Goal: Task Accomplishment & Management: Use online tool/utility

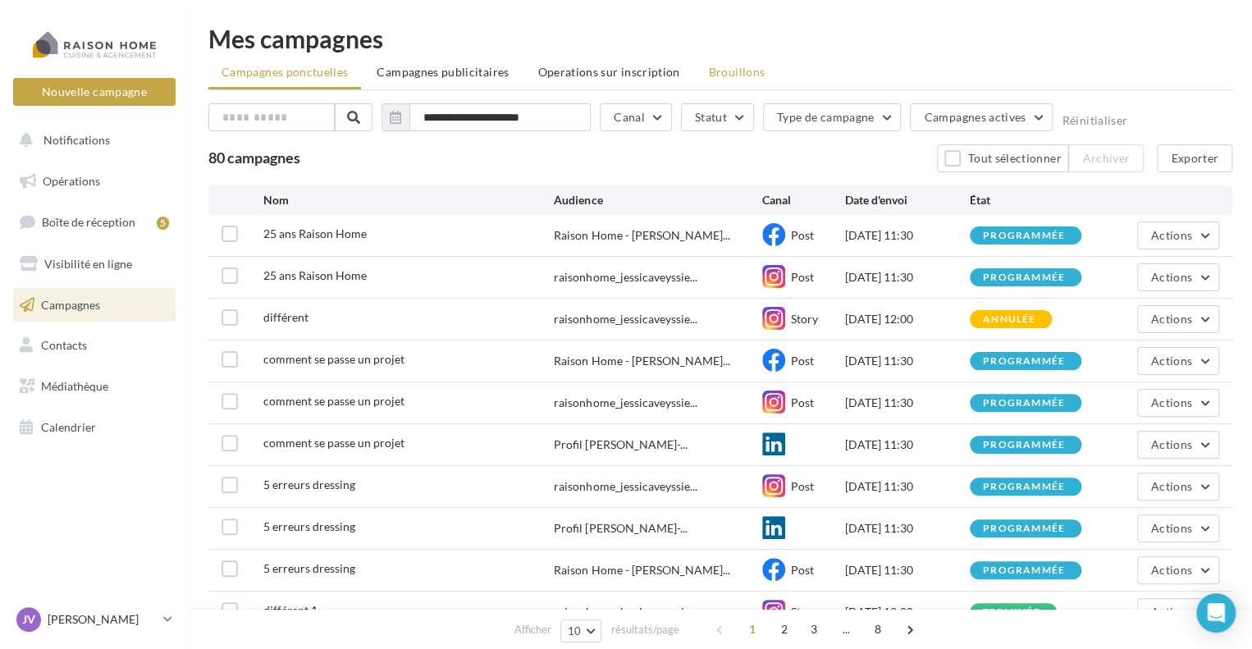
click at [709, 79] on span "Brouillons" at bounding box center [737, 72] width 57 height 14
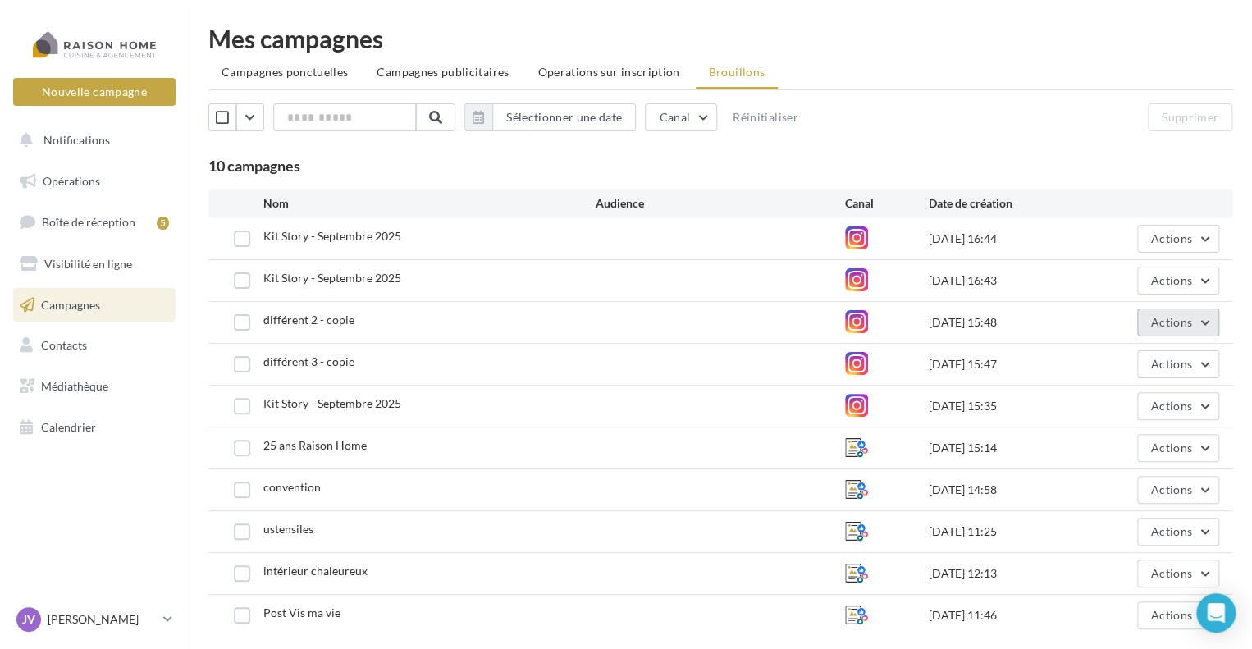
click at [1168, 328] on button "Actions" at bounding box center [1178, 322] width 82 height 28
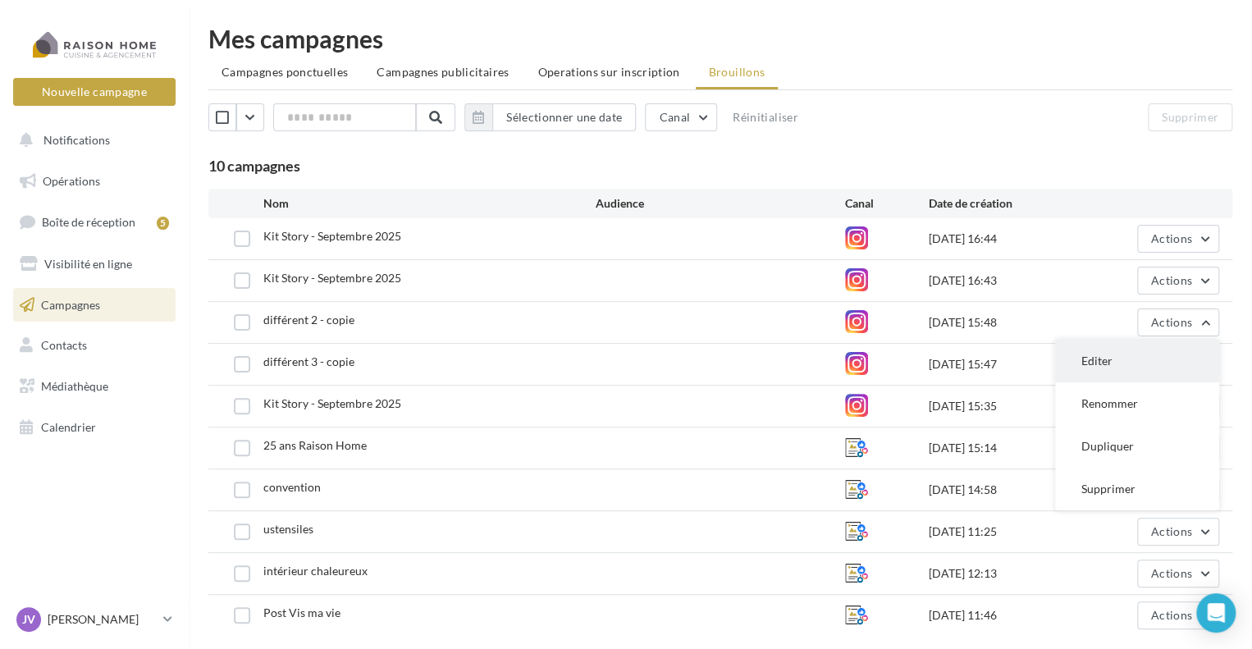
click at [1095, 365] on button "Editer" at bounding box center [1137, 361] width 164 height 43
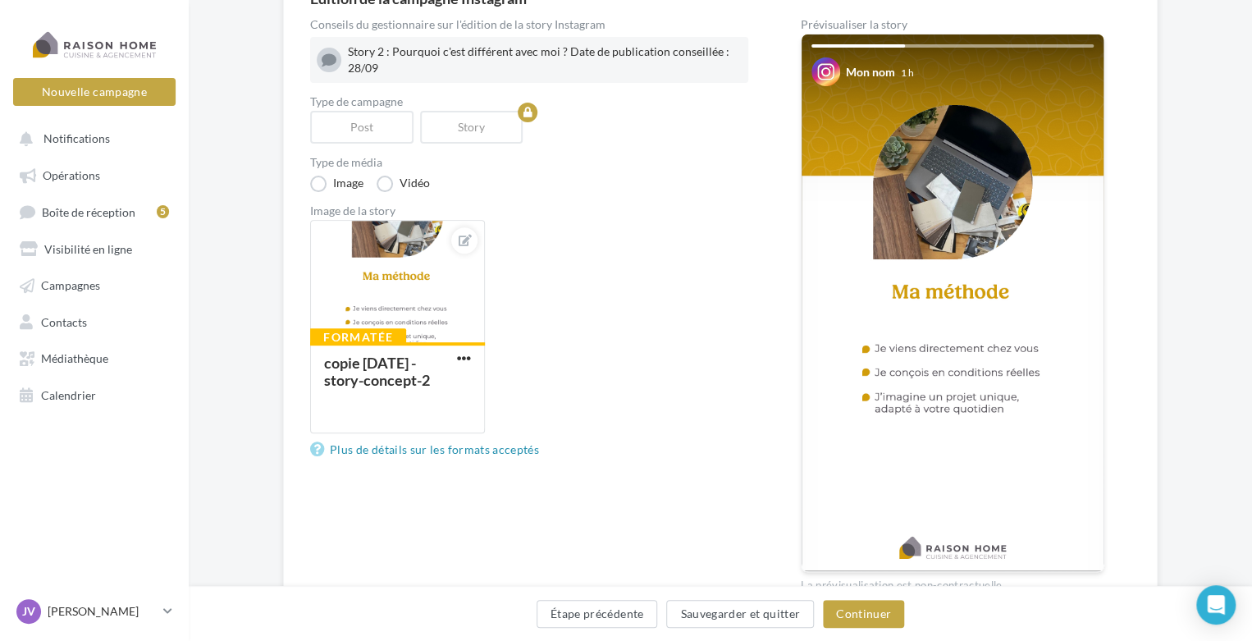
scroll to position [174, 0]
click at [390, 291] on div at bounding box center [397, 282] width 173 height 123
click at [390, 291] on div "Formatée copie 01-09-2025 - story-concept-2 Sélectionner un fichier Consulter l…" at bounding box center [397, 326] width 175 height 213
click at [462, 239] on icon at bounding box center [465, 240] width 13 height 11
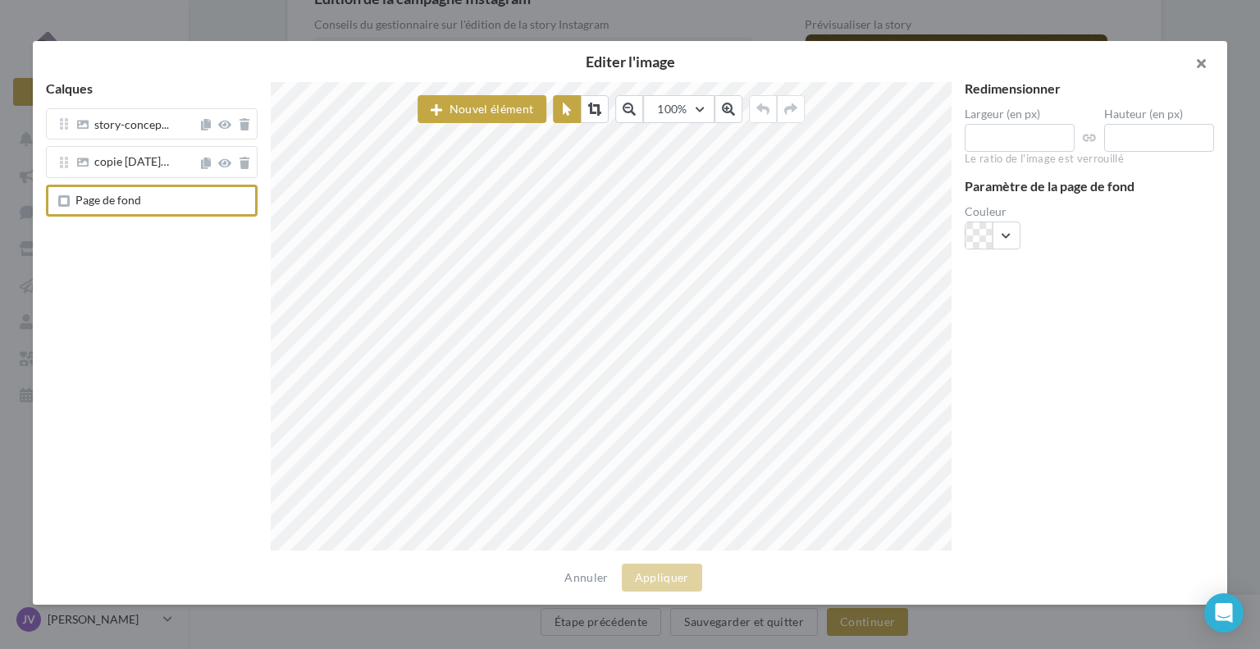
click at [1207, 66] on button "button" at bounding box center [1194, 65] width 66 height 49
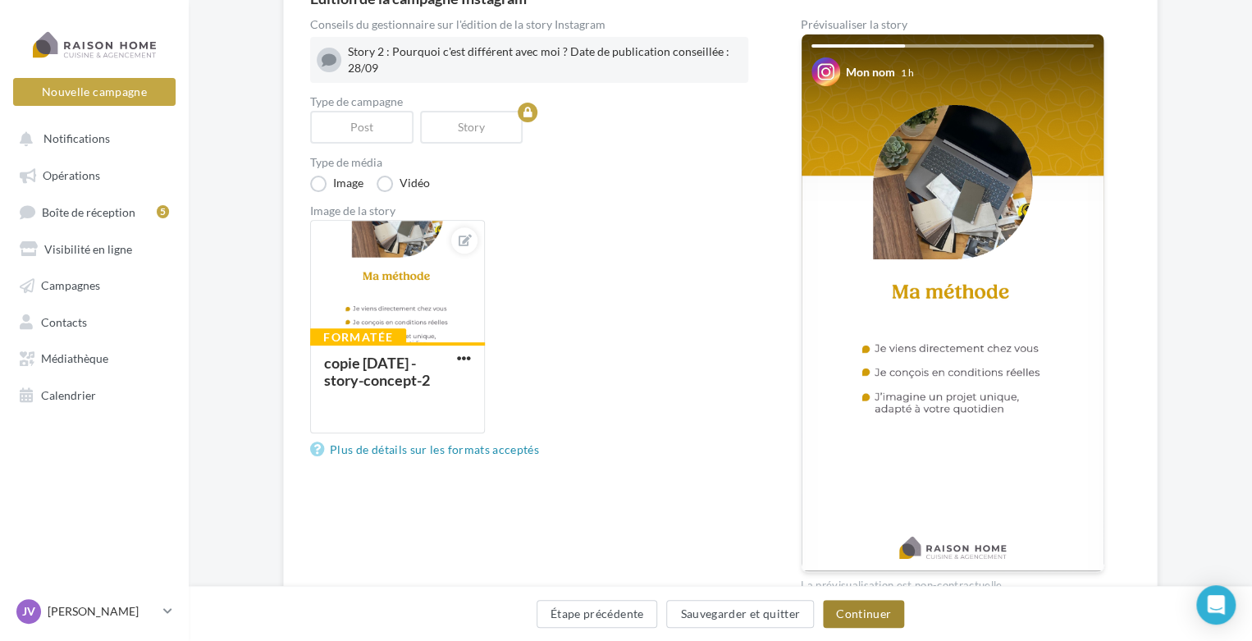
click at [873, 609] on button "Continuer" at bounding box center [863, 614] width 81 height 28
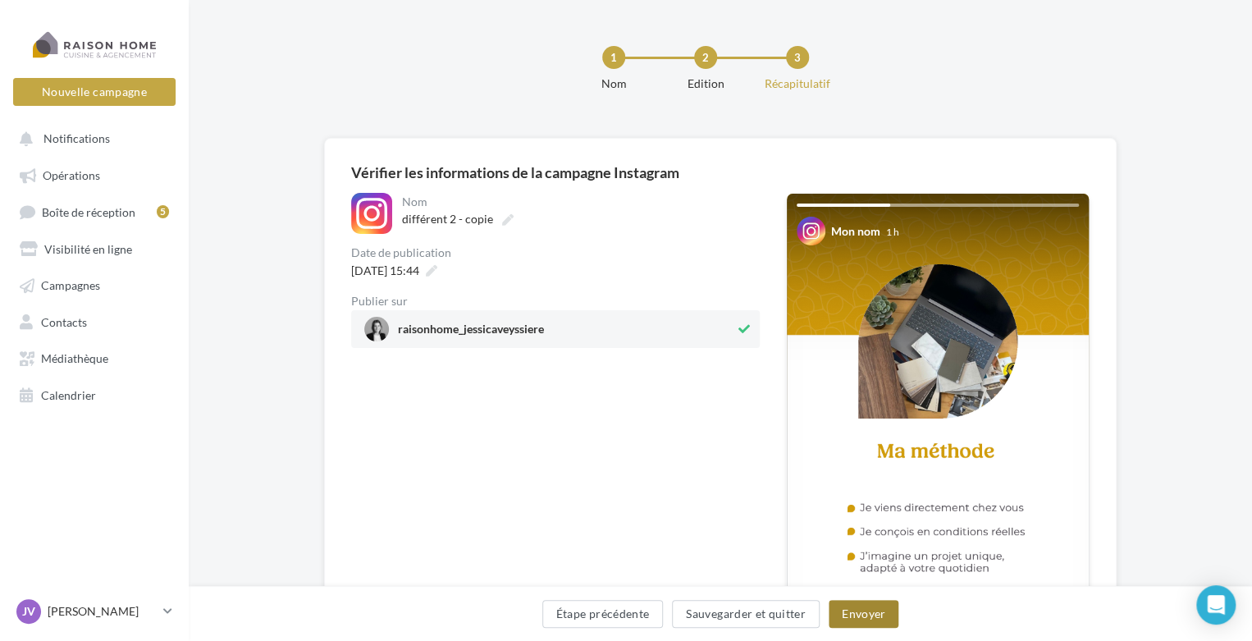
click at [874, 612] on button "Envoyer" at bounding box center [863, 614] width 70 height 28
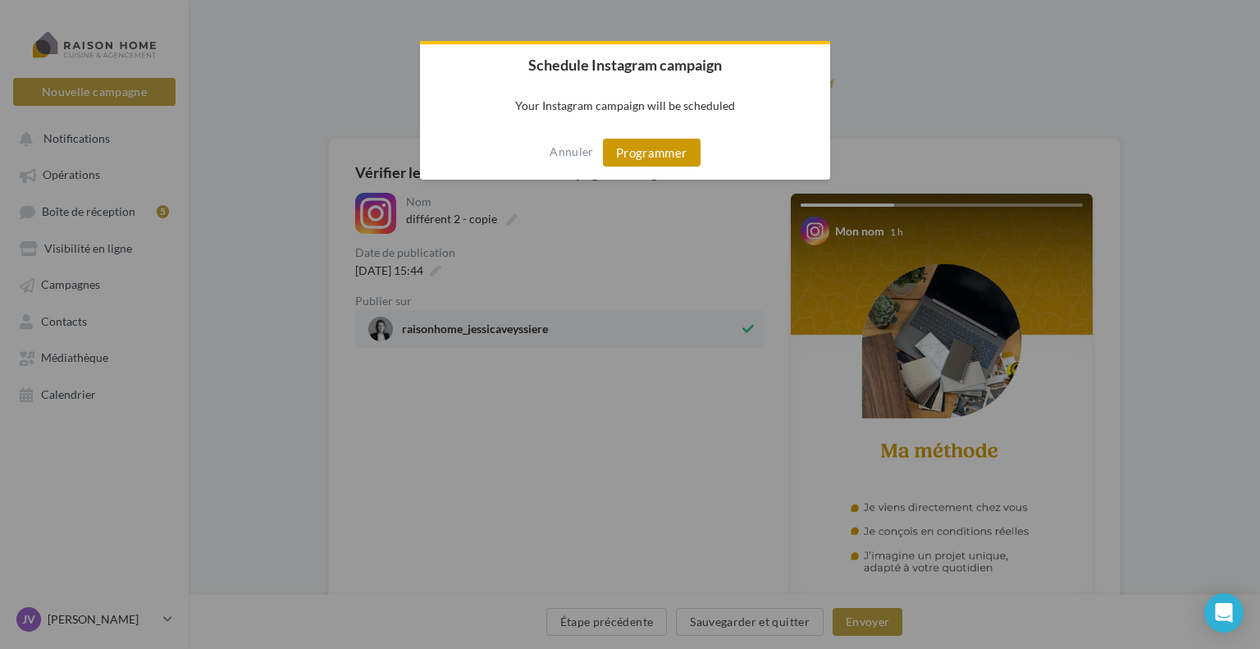
click at [671, 147] on button "Programmer" at bounding box center [652, 153] width 98 height 28
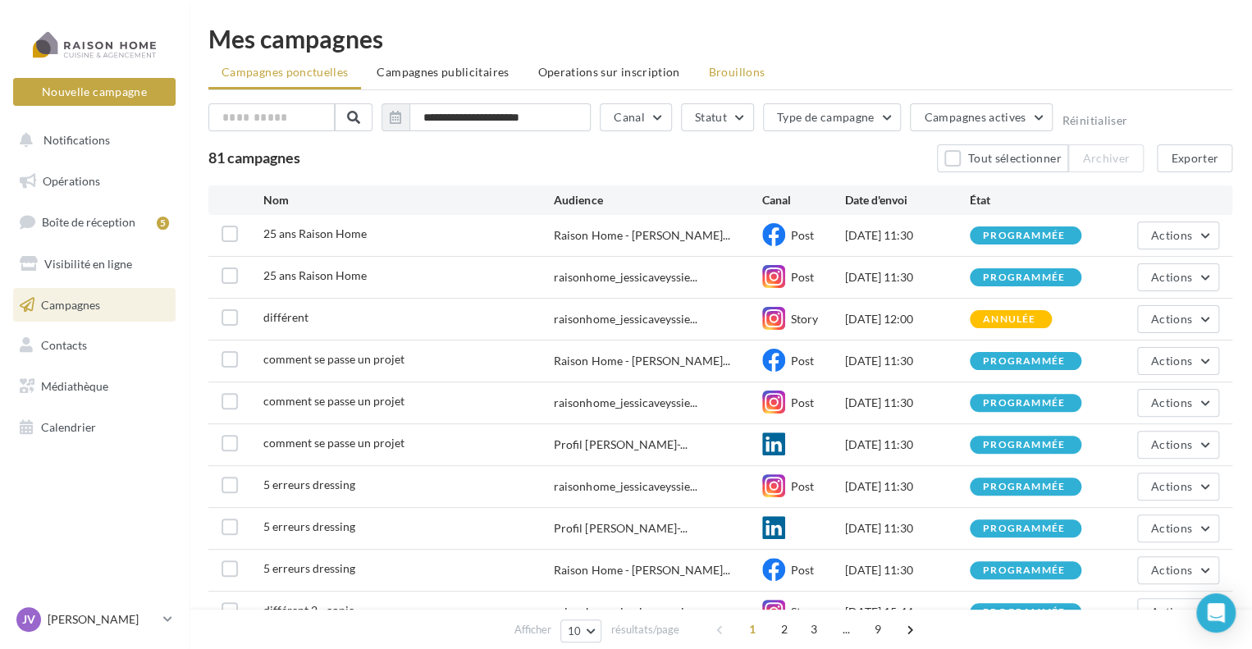
click at [709, 68] on span "Brouillons" at bounding box center [737, 72] width 57 height 14
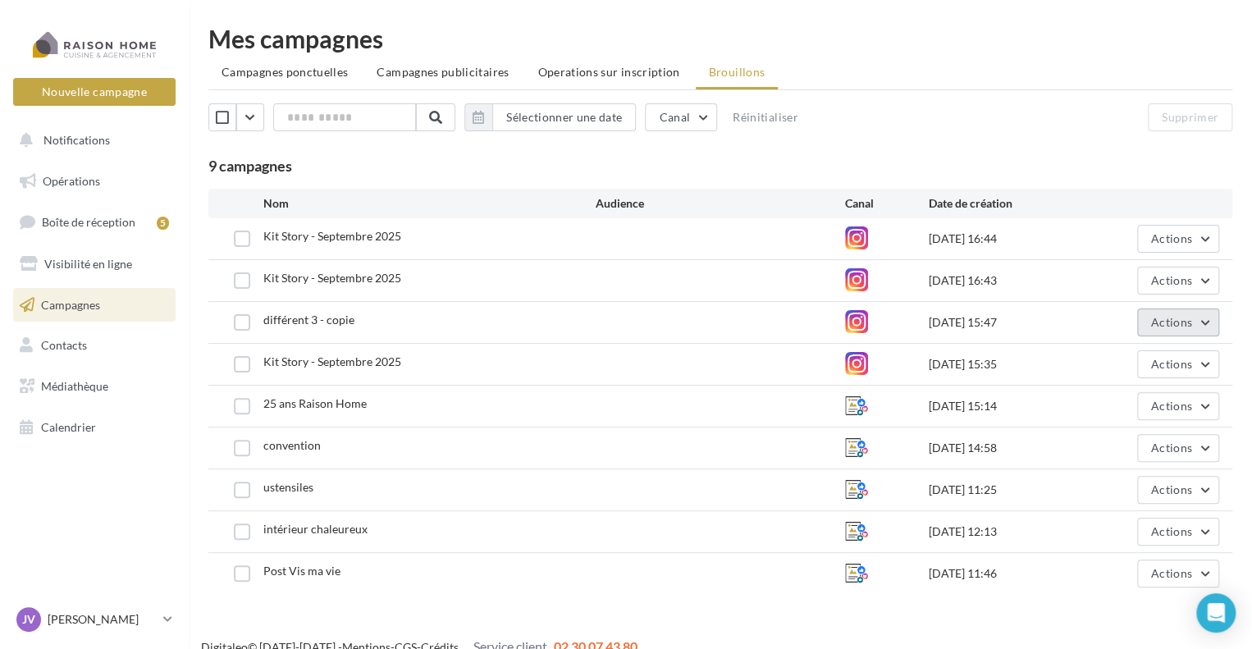
click at [1168, 327] on span "Actions" at bounding box center [1171, 322] width 41 height 14
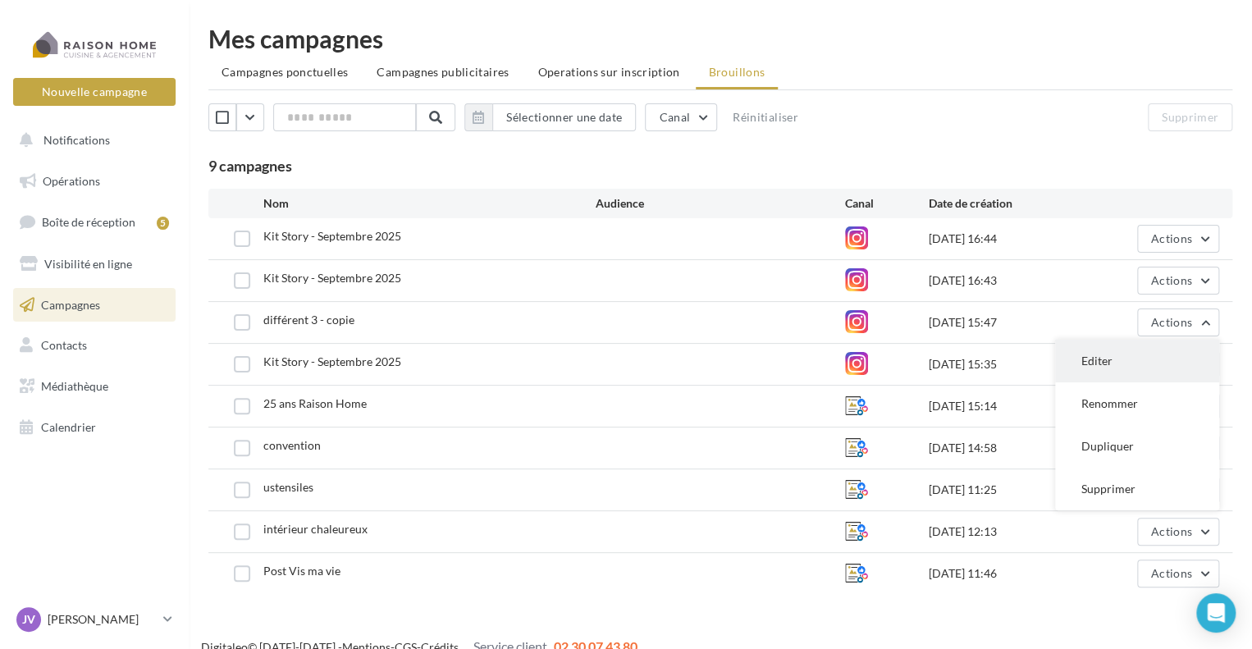
click at [1120, 363] on button "Editer" at bounding box center [1137, 361] width 164 height 43
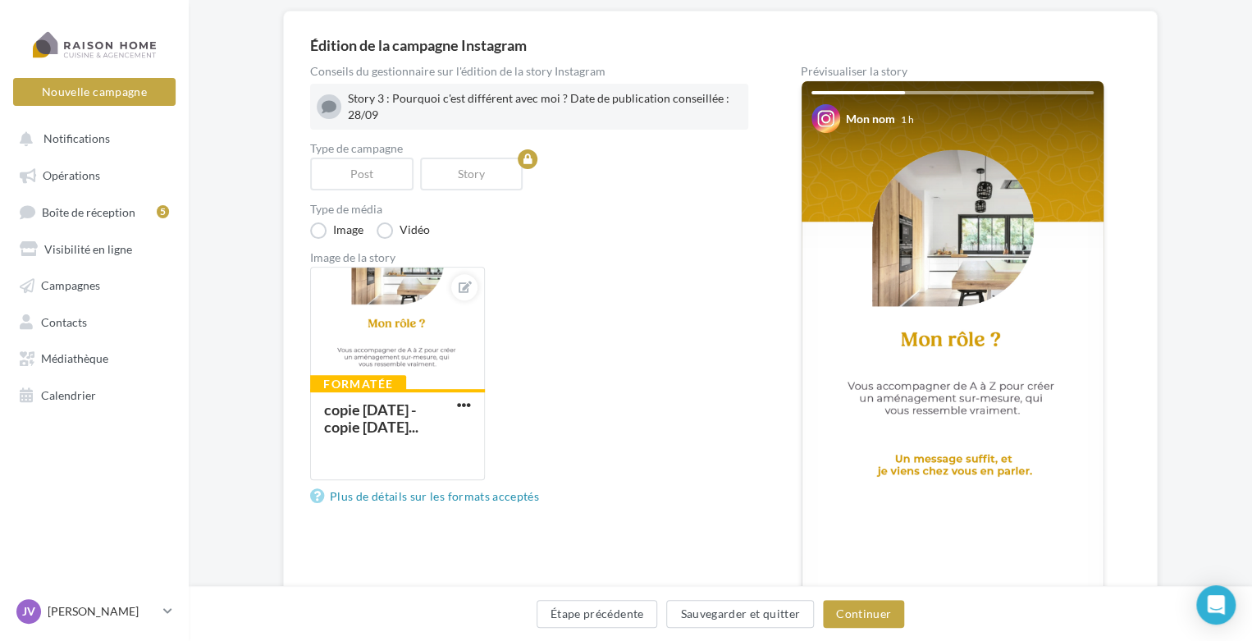
scroll to position [263, 0]
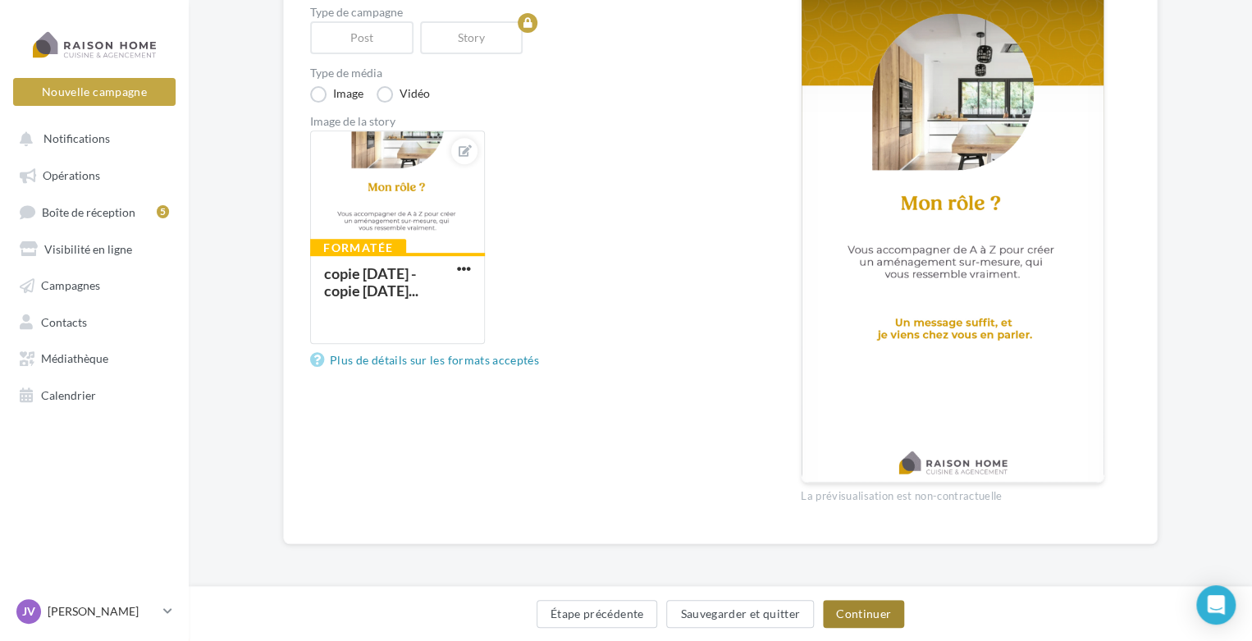
click at [866, 615] on button "Continuer" at bounding box center [863, 614] width 81 height 28
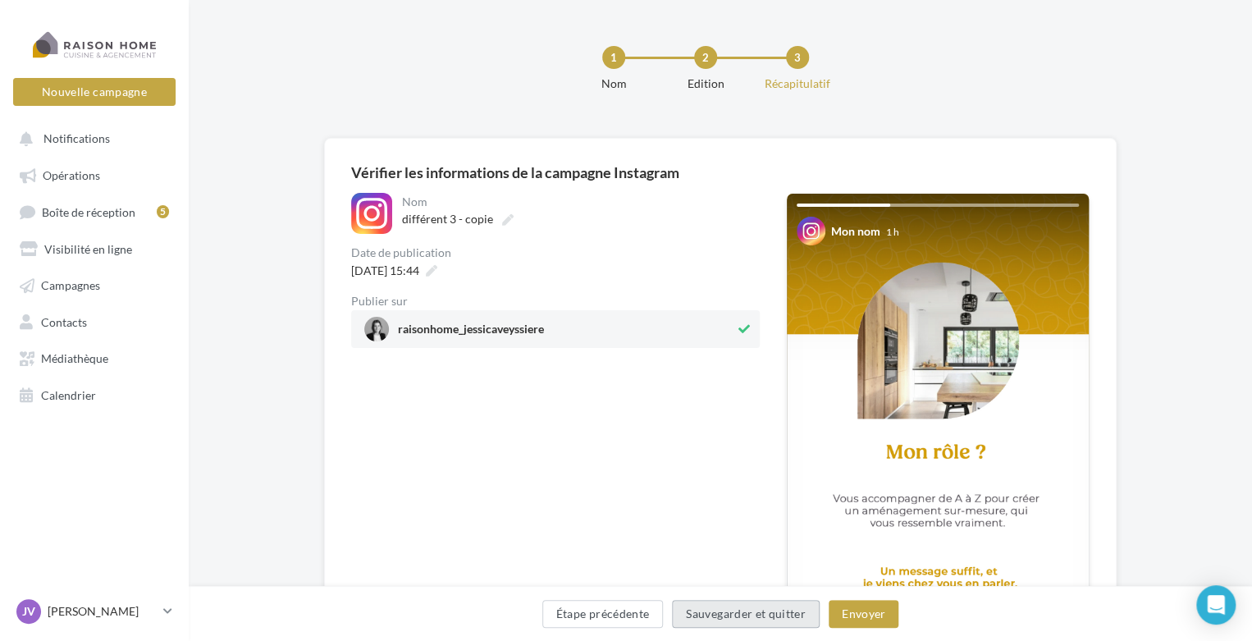
click at [771, 606] on button "Sauvegarder et quitter" at bounding box center [746, 614] width 148 height 28
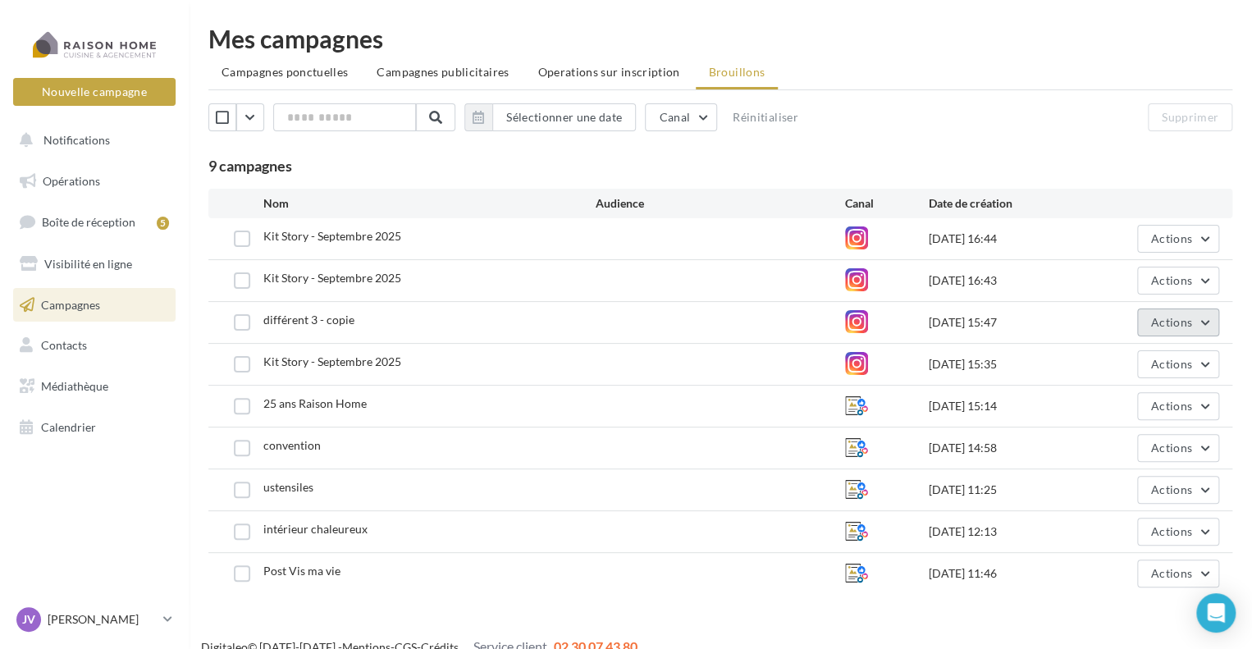
click at [1178, 322] on span "Actions" at bounding box center [1171, 322] width 41 height 14
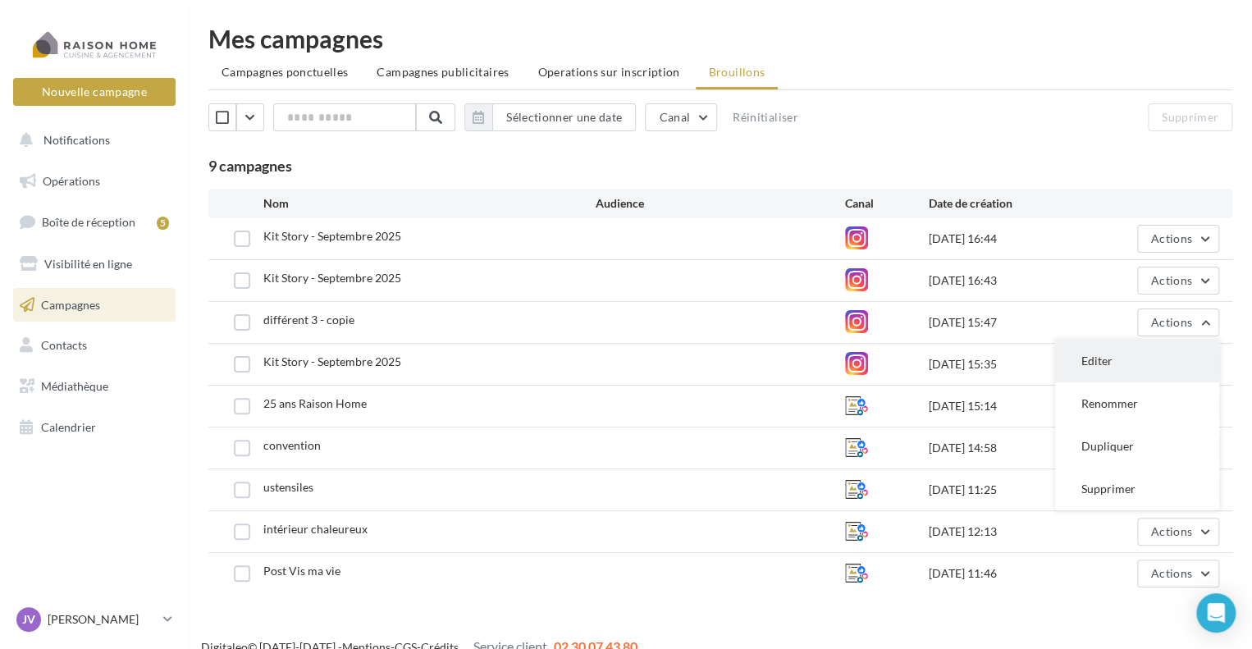
click at [1109, 365] on button "Editer" at bounding box center [1137, 361] width 164 height 43
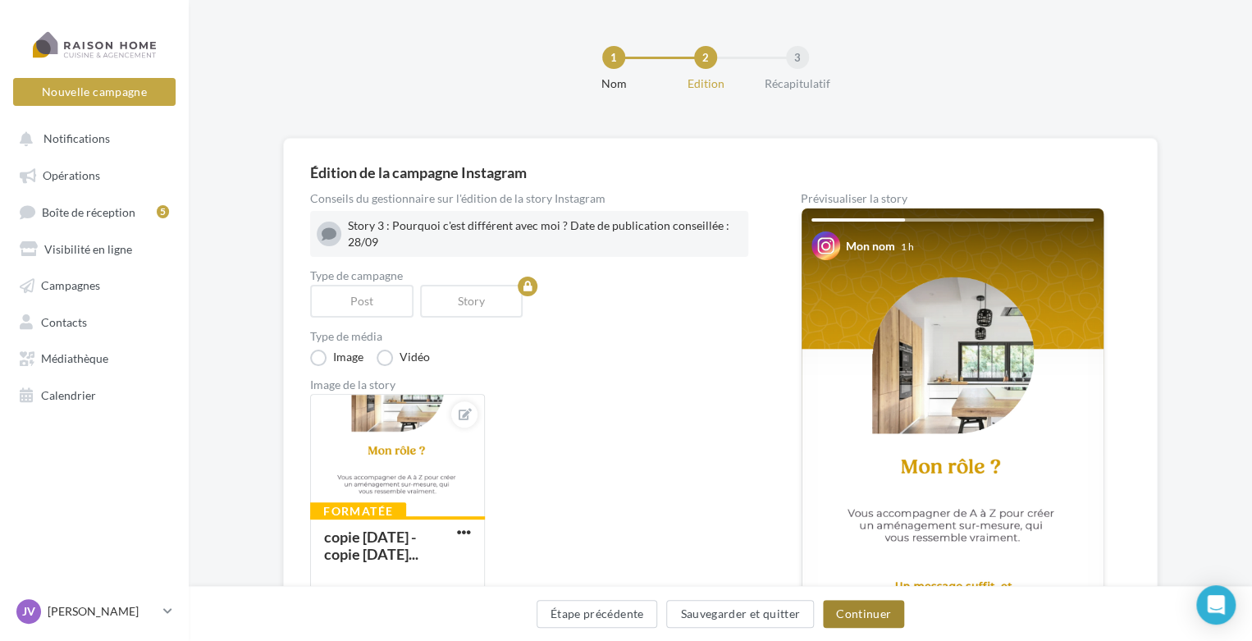
click at [881, 604] on button "Continuer" at bounding box center [863, 614] width 81 height 28
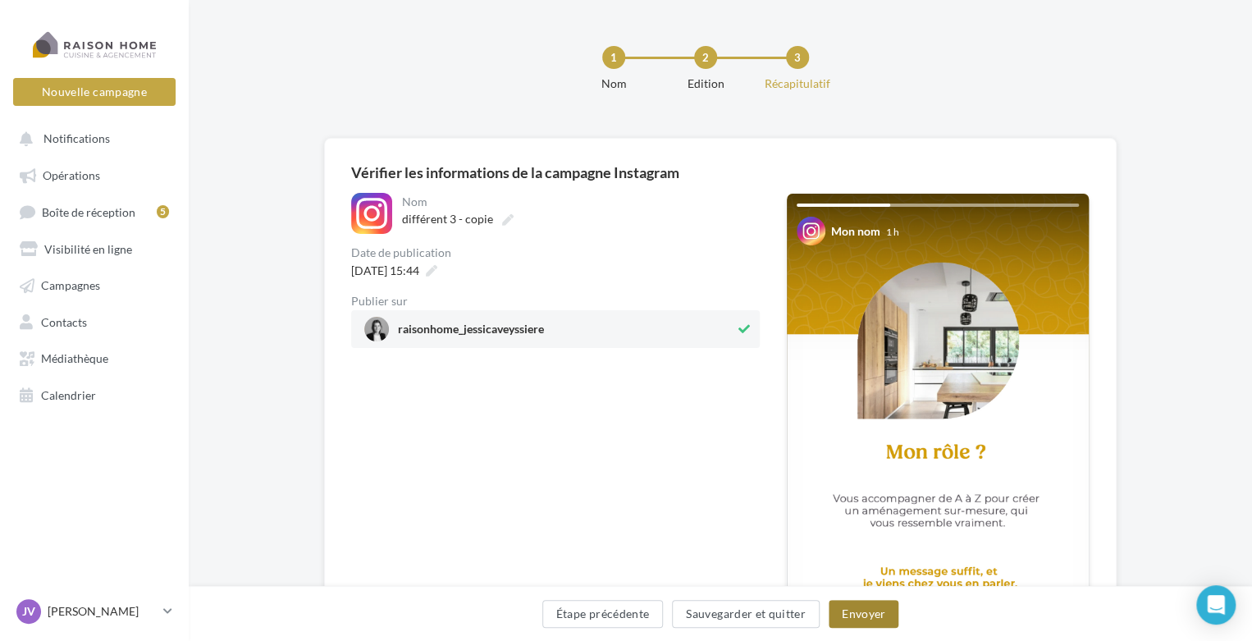
click at [873, 610] on button "Envoyer" at bounding box center [863, 614] width 70 height 28
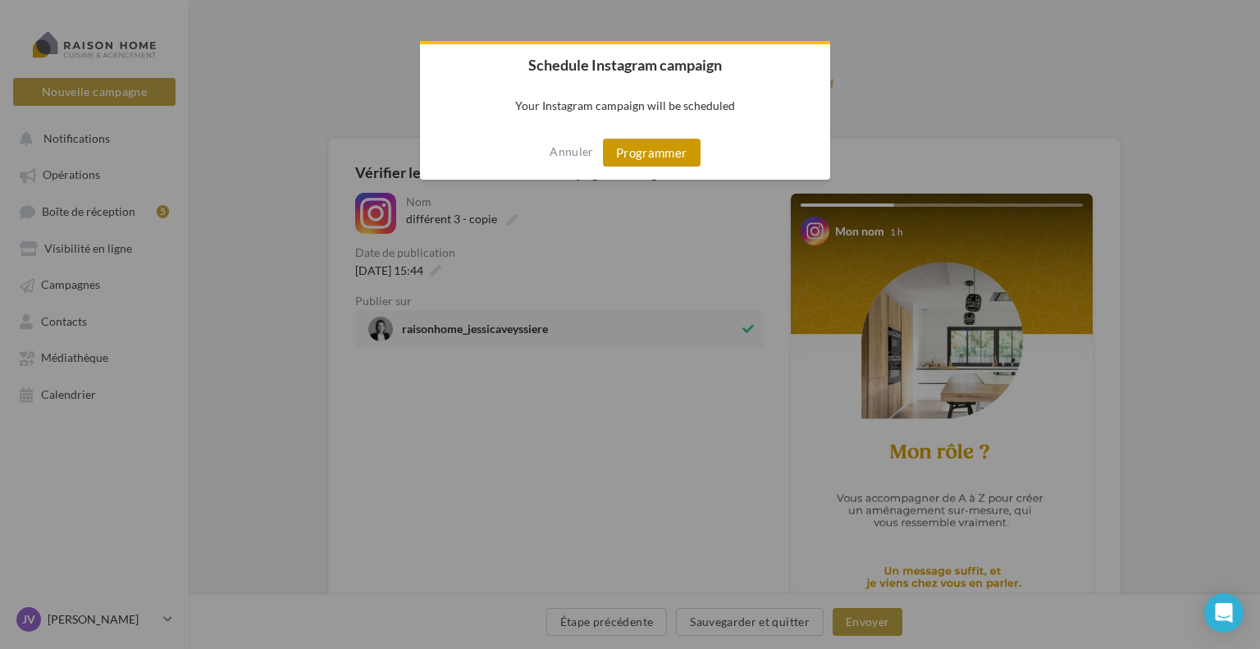
click at [668, 151] on button "Programmer" at bounding box center [652, 153] width 98 height 28
